Goal: Navigation & Orientation: Find specific page/section

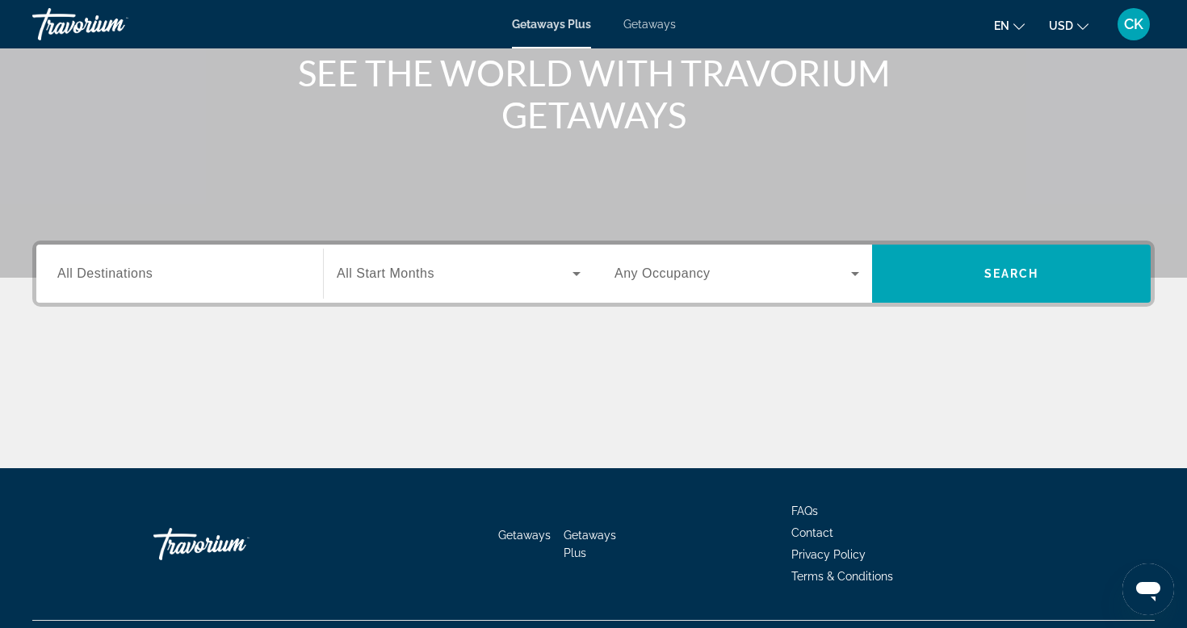
scroll to position [206, 0]
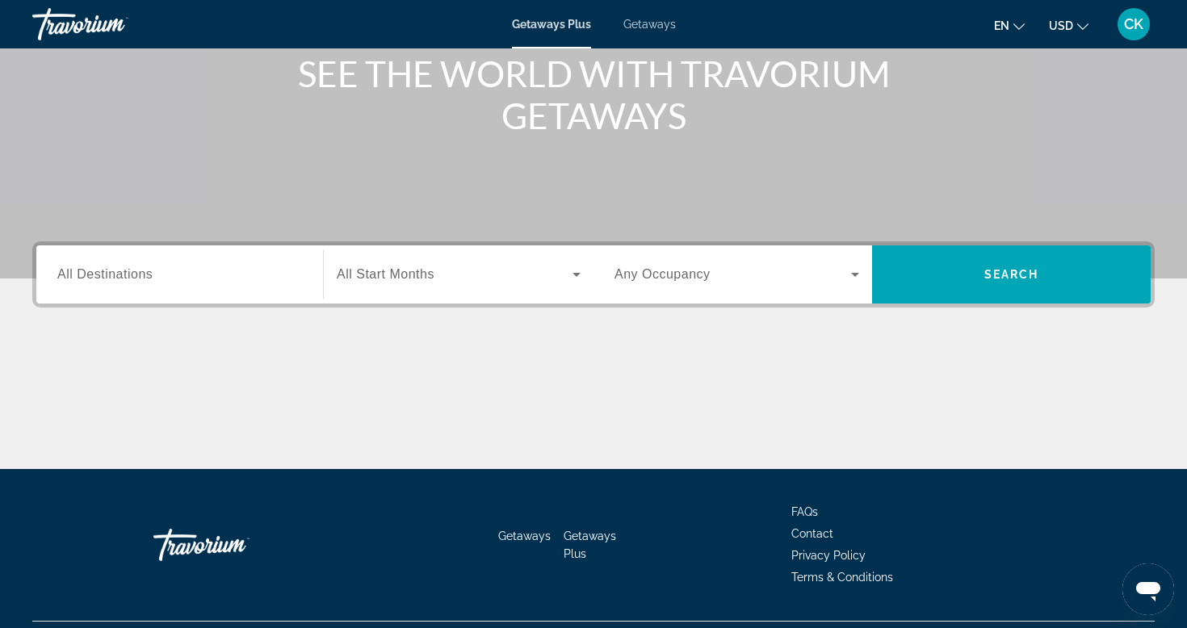
click at [641, 31] on div "Getaways Plus Getaways en English Español Français Italiano Português русский U…" at bounding box center [593, 24] width 1187 height 42
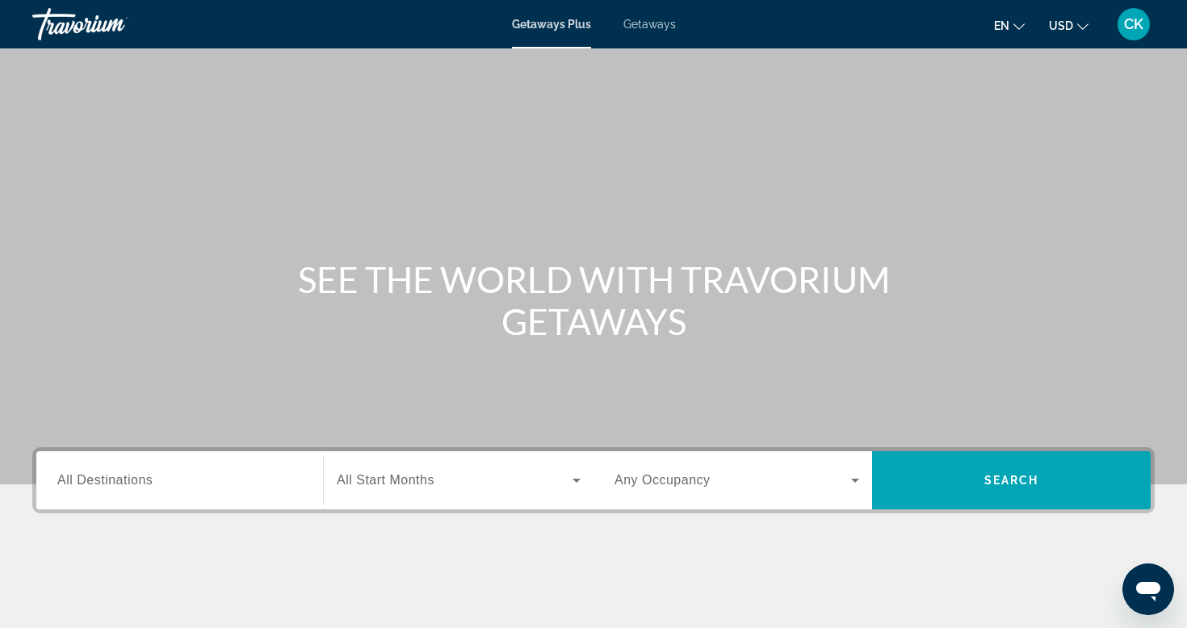
scroll to position [0, 0]
click at [655, 23] on span "Getaways" at bounding box center [649, 24] width 52 height 13
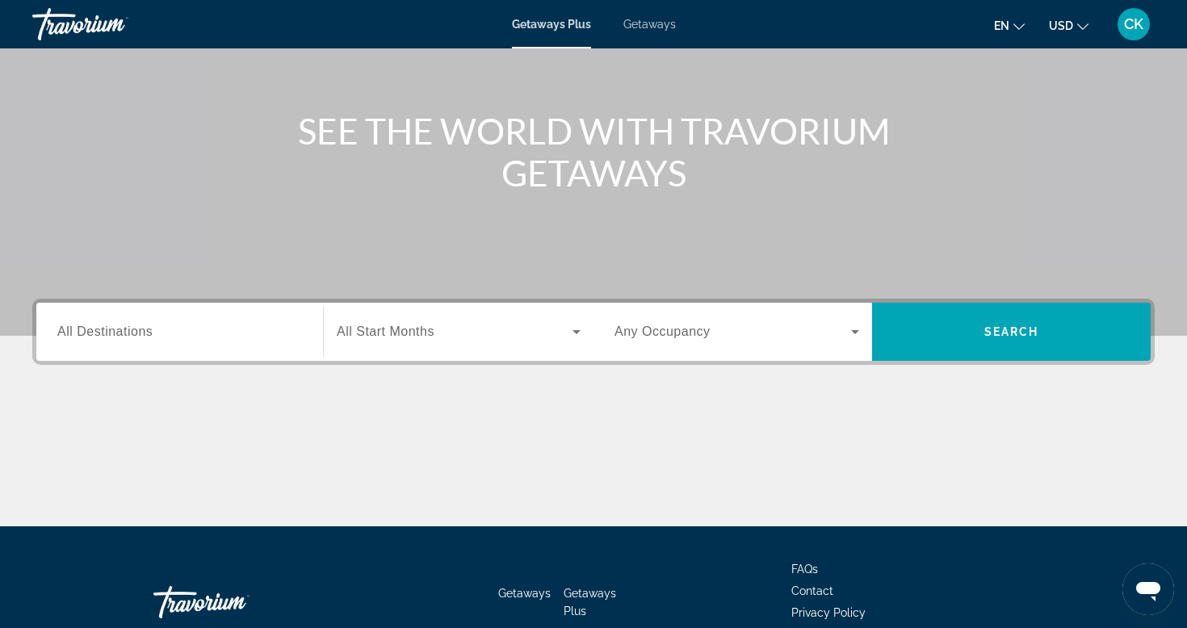
scroll to position [201, 0]
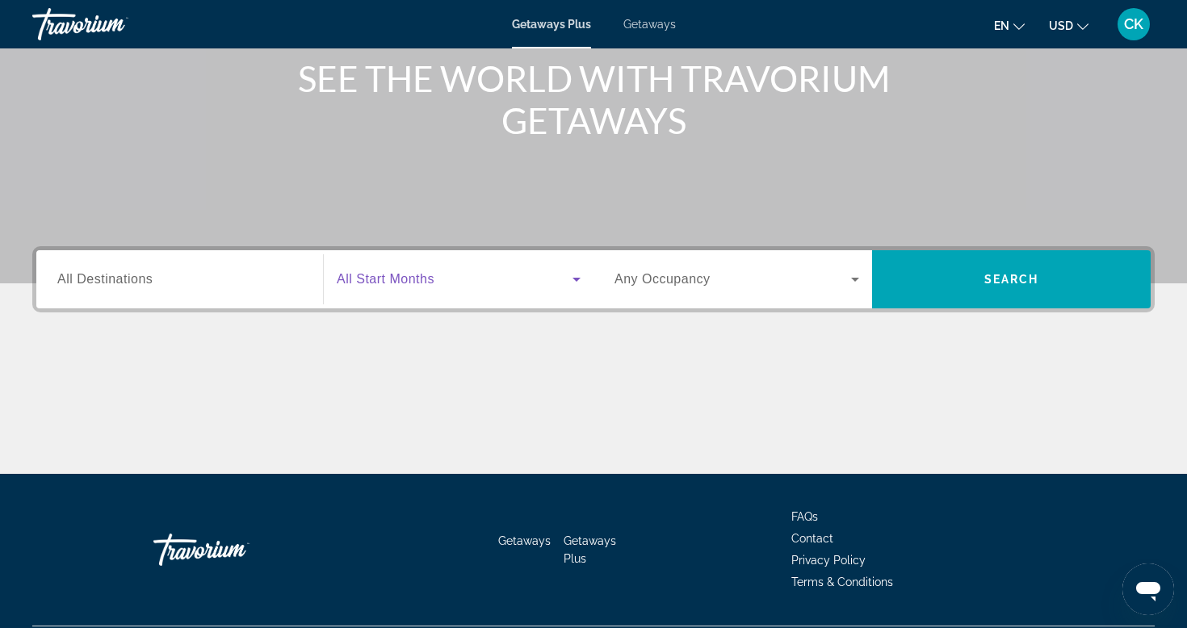
click at [581, 277] on icon "Search widget" at bounding box center [576, 279] width 19 height 19
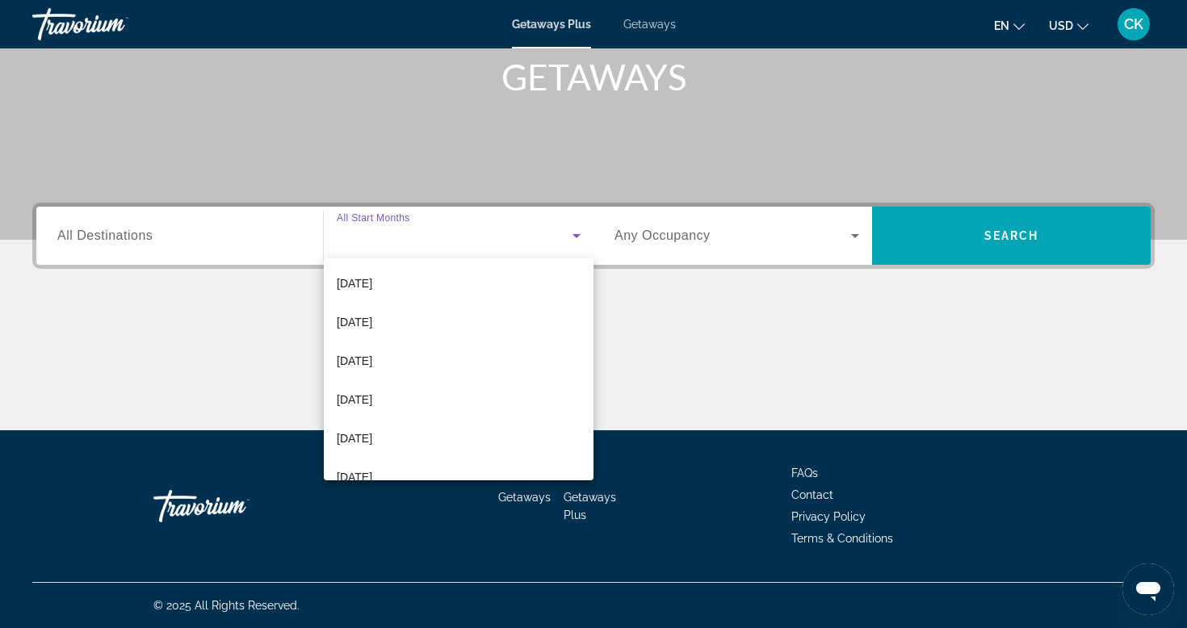
scroll to position [273, 0]
